Goal: Task Accomplishment & Management: Manage account settings

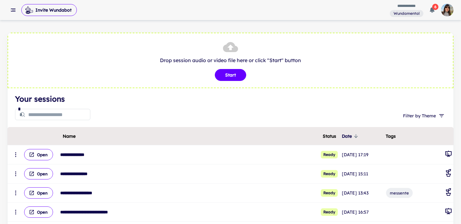
click at [446, 13] on img "button" at bounding box center [447, 10] width 13 height 13
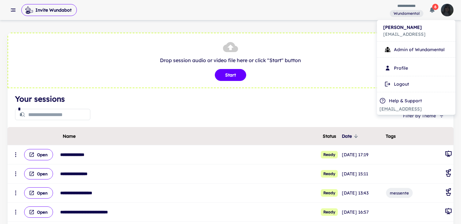
click at [12, 11] on div at bounding box center [230, 112] width 461 height 224
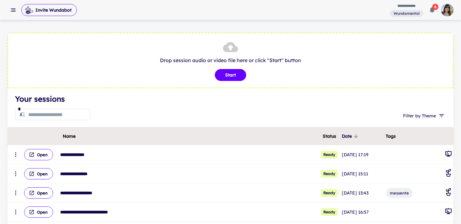
click at [14, 9] on icon "button" at bounding box center [13, 10] width 6 height 6
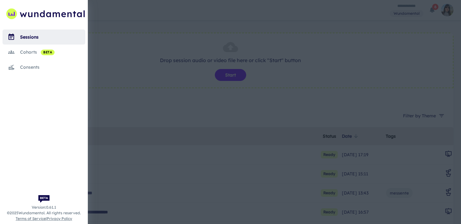
click at [447, 14] on div at bounding box center [230, 112] width 461 height 224
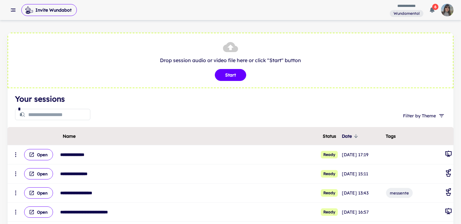
click at [447, 10] on img "button" at bounding box center [447, 10] width 13 height 13
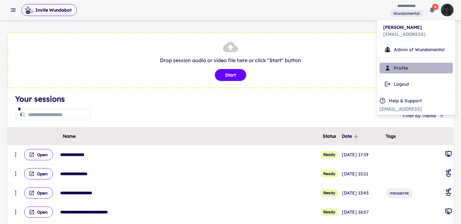
click at [407, 68] on li "Profile" at bounding box center [415, 68] width 73 height 11
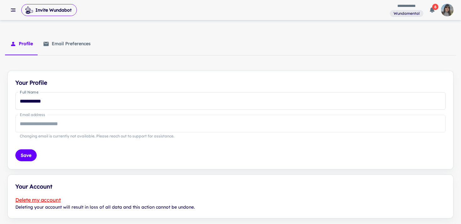
click at [447, 8] on img "button" at bounding box center [447, 10] width 13 height 13
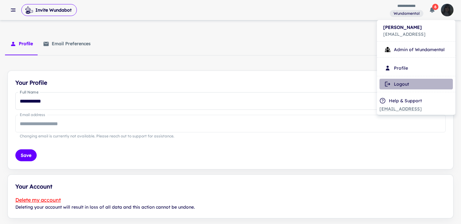
click at [398, 85] on li "Logout" at bounding box center [415, 84] width 73 height 11
